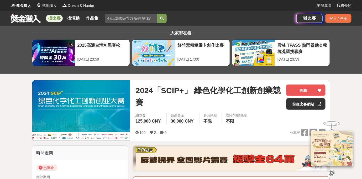
click at [53, 20] on link "找比賽" at bounding box center [54, 18] width 17 height 7
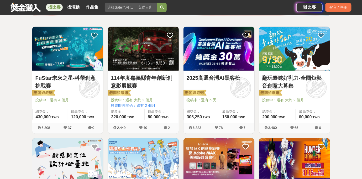
scroll to position [73, 0]
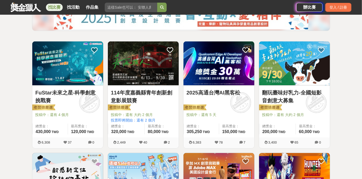
click at [63, 62] on img at bounding box center [67, 63] width 71 height 44
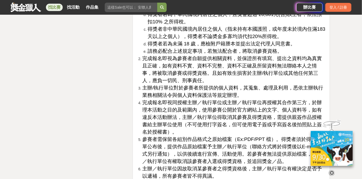
scroll to position [1510, 0]
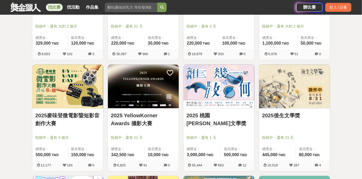
scroll to position [556, 0]
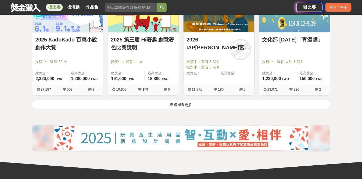
scroll to position [703, 0]
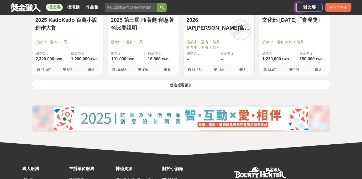
click at [176, 82] on button "點這裡看更多" at bounding box center [181, 84] width 298 height 9
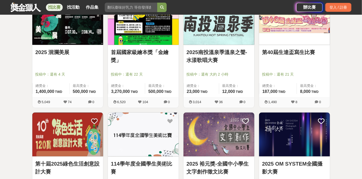
scroll to position [933, 0]
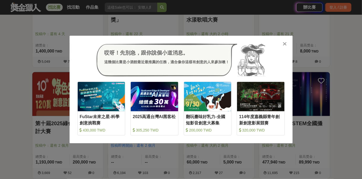
click at [285, 44] on icon at bounding box center [284, 43] width 4 height 5
